Goal: Task Accomplishment & Management: Use online tool/utility

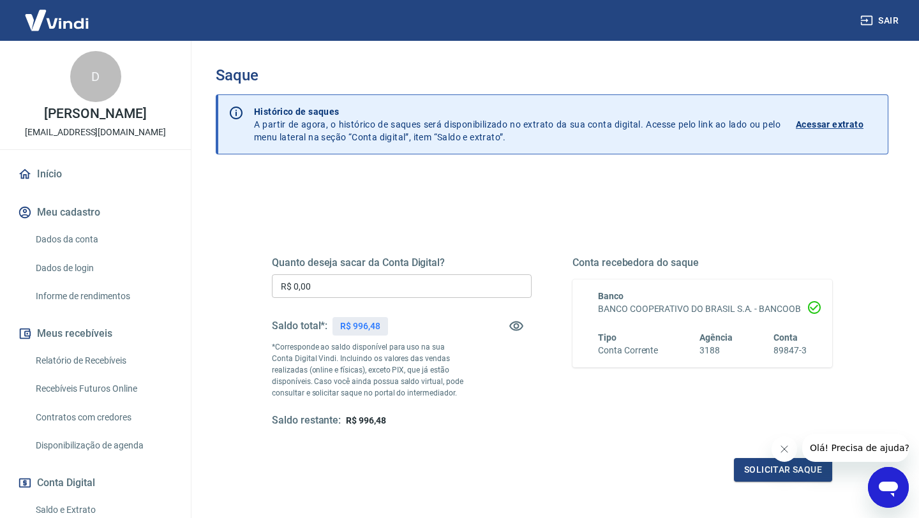
click at [298, 288] on input "R$ 0,00" at bounding box center [402, 286] width 260 height 24
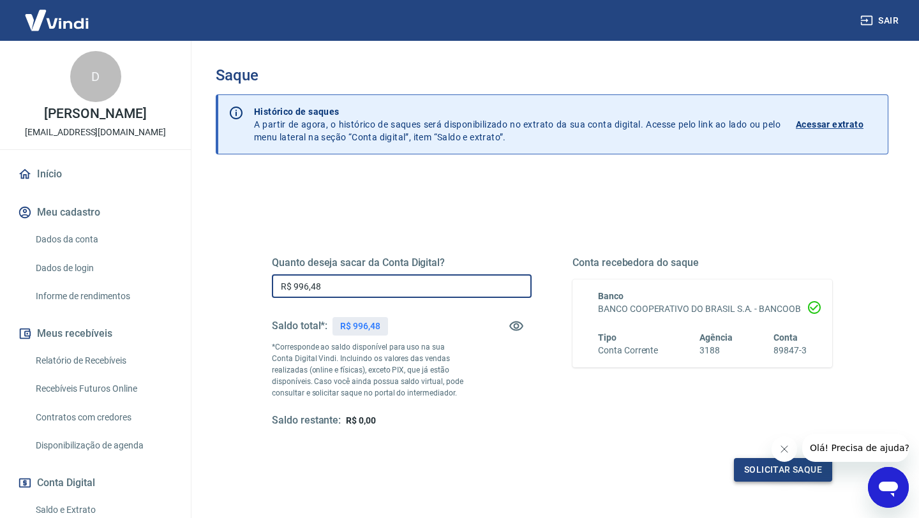
type input "R$ 996,48"
click at [754, 475] on button "Solicitar saque" at bounding box center [783, 470] width 98 height 24
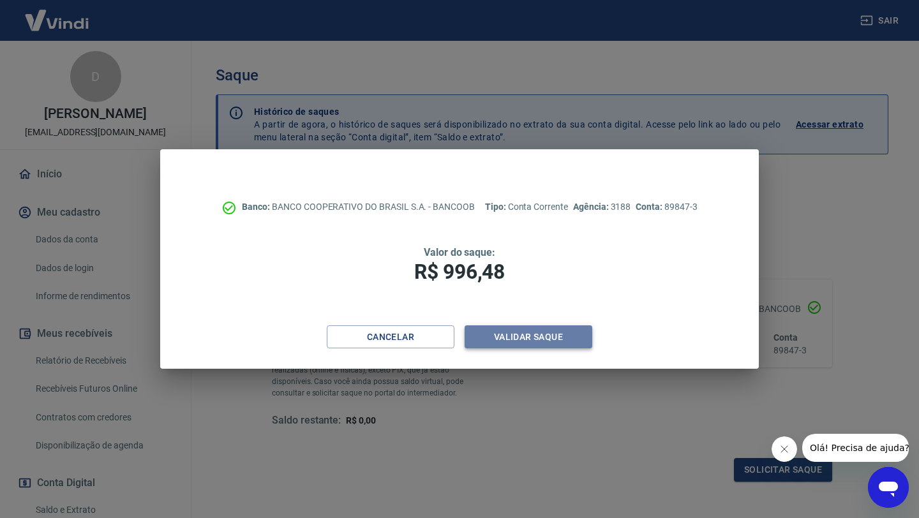
click at [528, 347] on button "Validar saque" at bounding box center [529, 337] width 128 height 24
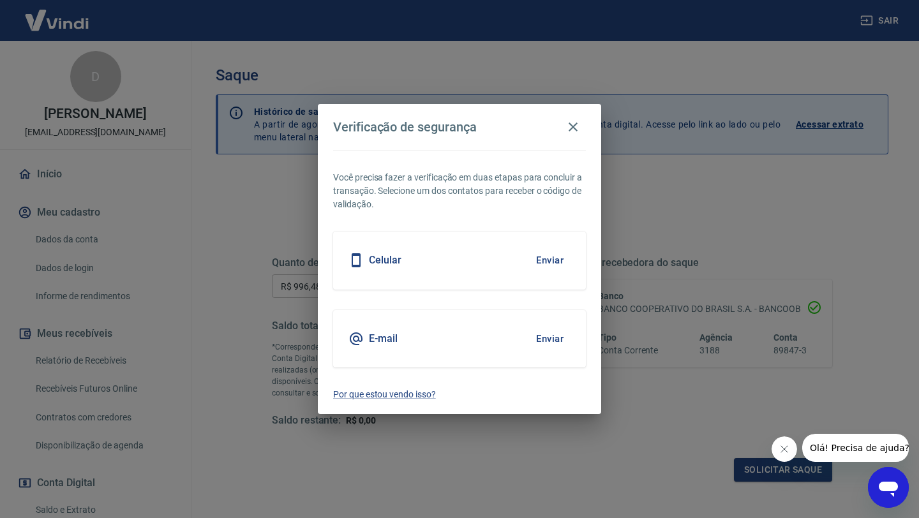
click at [539, 260] on button "Enviar" at bounding box center [549, 260] width 41 height 27
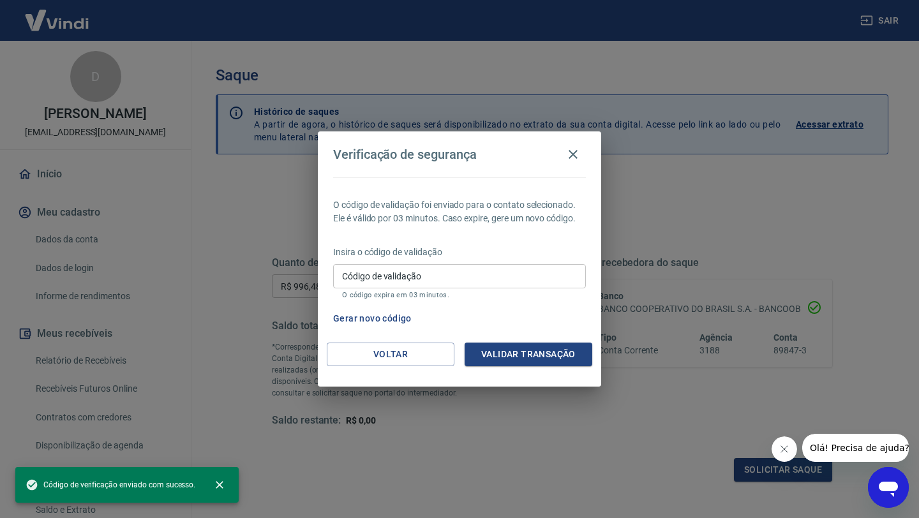
click at [481, 274] on input "Código de validação" at bounding box center [459, 276] width 253 height 24
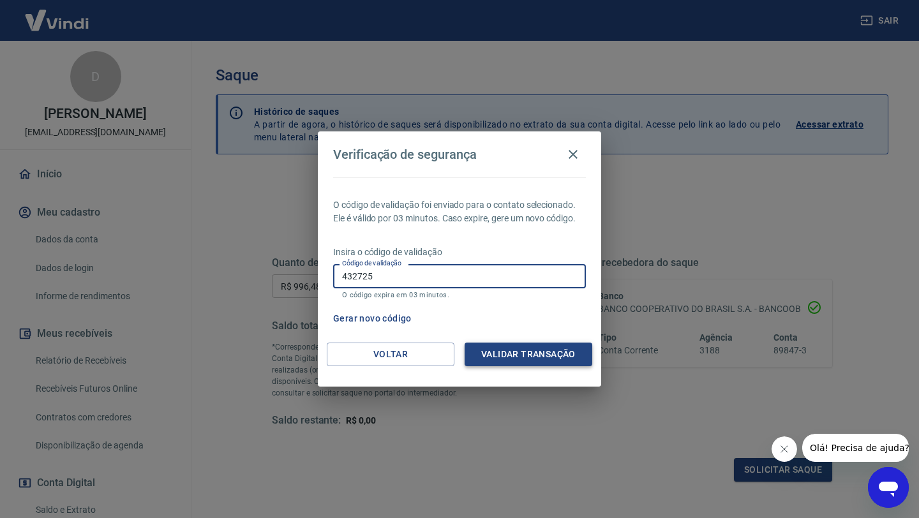
type input "432725"
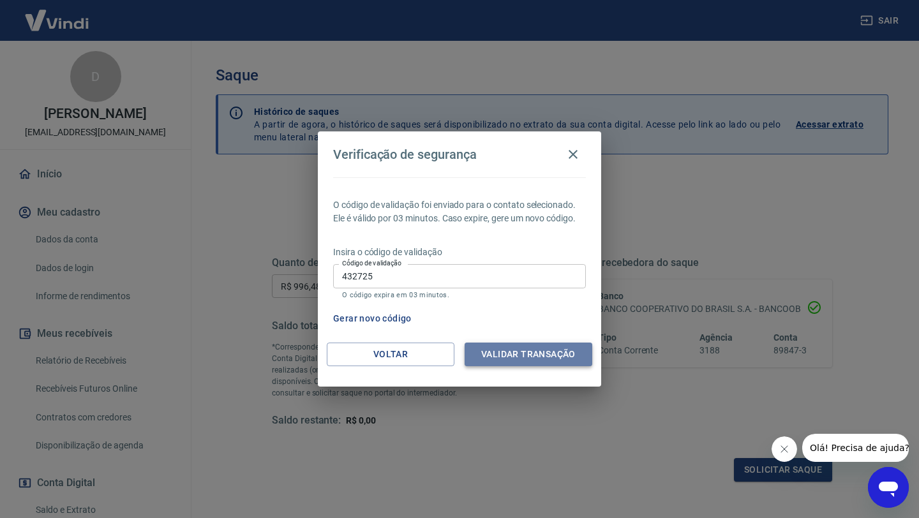
click at [534, 351] on button "Validar transação" at bounding box center [529, 355] width 128 height 24
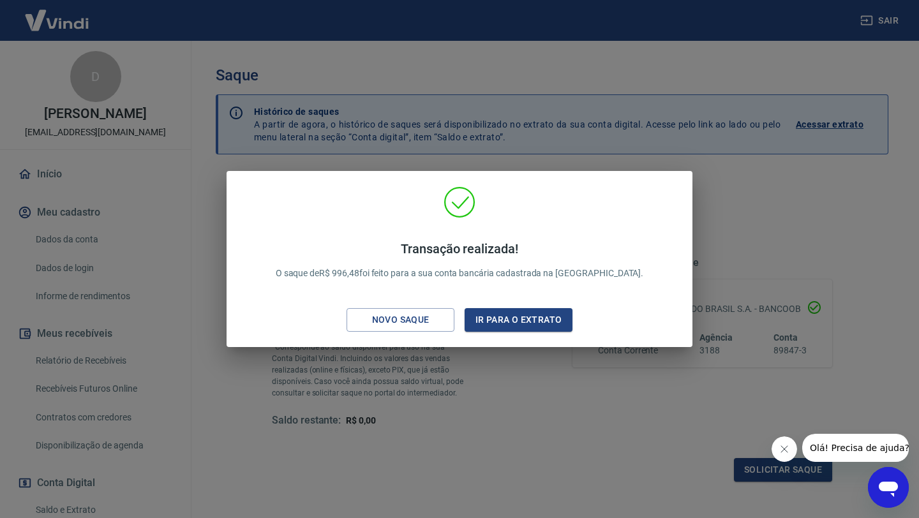
click at [512, 446] on div "Transação realizada! O saque de R$ 996,48 foi feito para a sua conta bancária c…" at bounding box center [459, 259] width 919 height 518
